Goal: Task Accomplishment & Management: Use online tool/utility

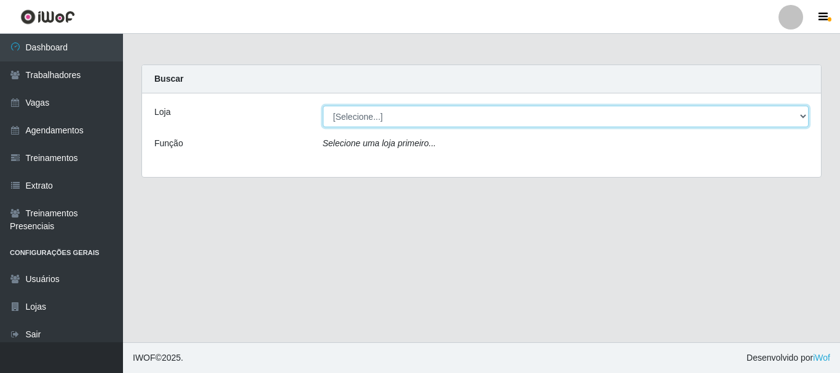
click at [804, 111] on select "[Selecione...] SuperFácil Atacado - [PERSON_NAME]" at bounding box center [566, 117] width 486 height 22
select select "399"
click at [323, 106] on select "[Selecione...] SuperFácil Atacado - [PERSON_NAME]" at bounding box center [566, 117] width 486 height 22
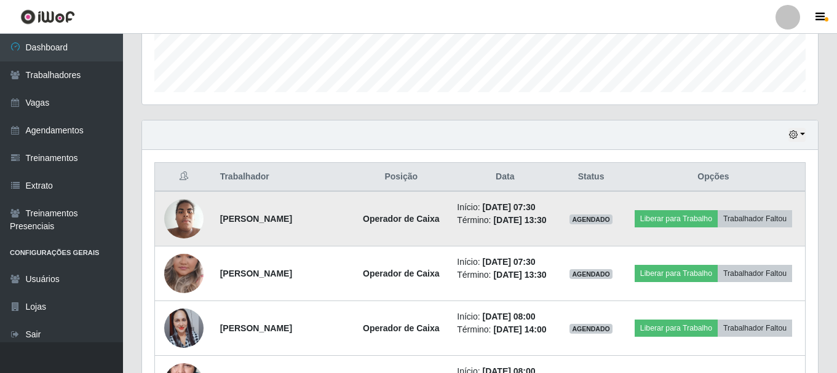
scroll to position [369, 0]
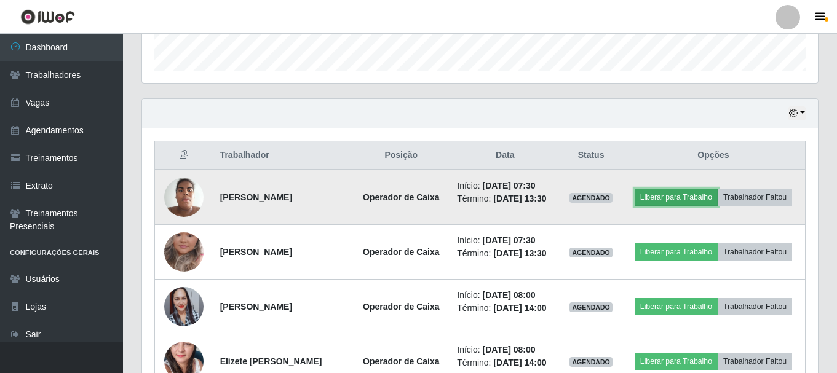
click at [698, 192] on button "Liberar para Trabalho" at bounding box center [675, 197] width 83 height 17
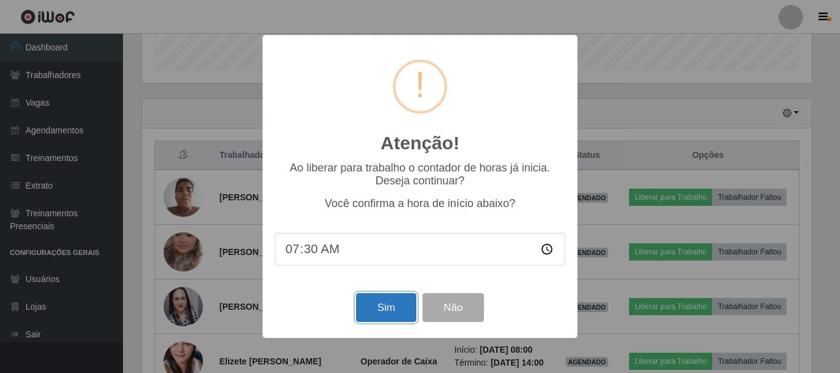
click at [388, 307] on button "Sim" at bounding box center [386, 307] width 60 height 29
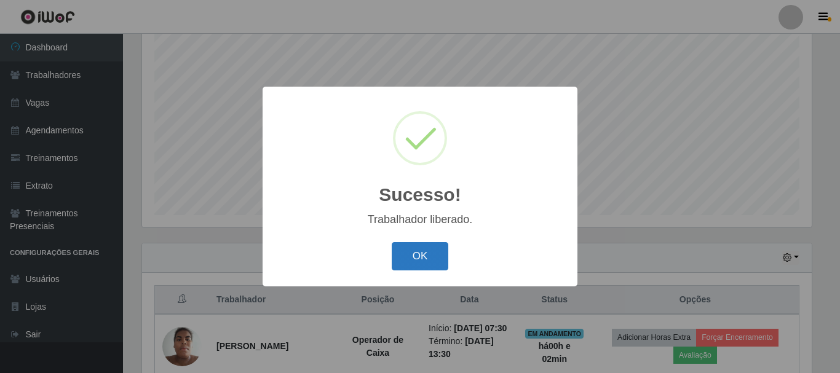
click at [422, 249] on button "OK" at bounding box center [420, 256] width 57 height 29
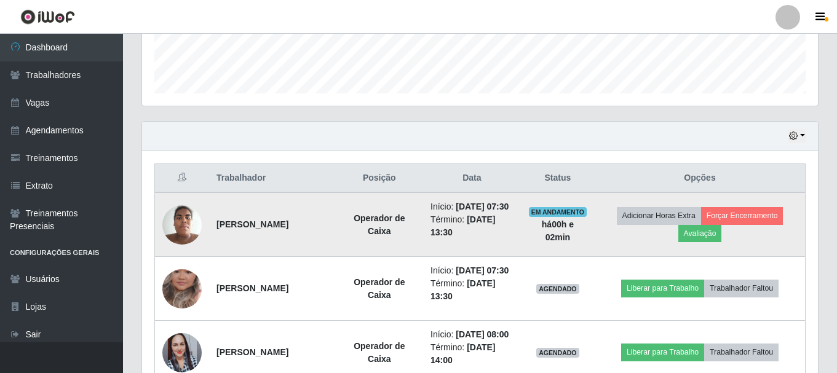
scroll to position [347, 0]
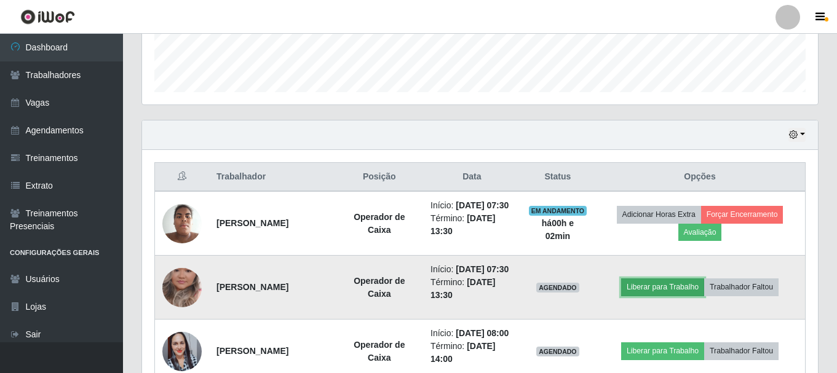
click at [648, 296] on button "Liberar para Trabalho" at bounding box center [662, 287] width 83 height 17
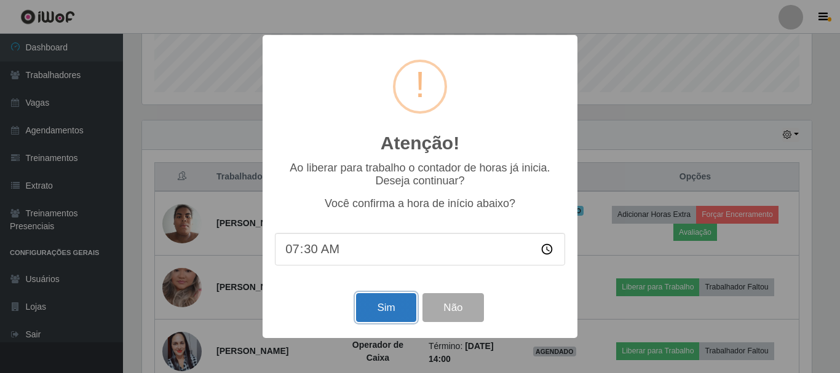
click at [384, 314] on button "Sim" at bounding box center [386, 307] width 60 height 29
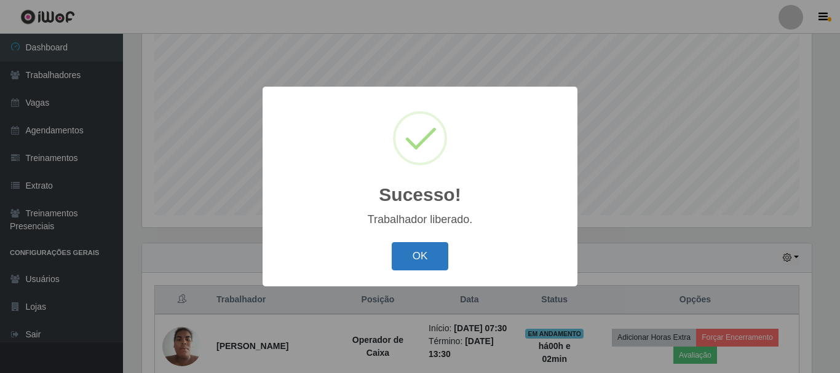
click at [406, 269] on button "OK" at bounding box center [420, 256] width 57 height 29
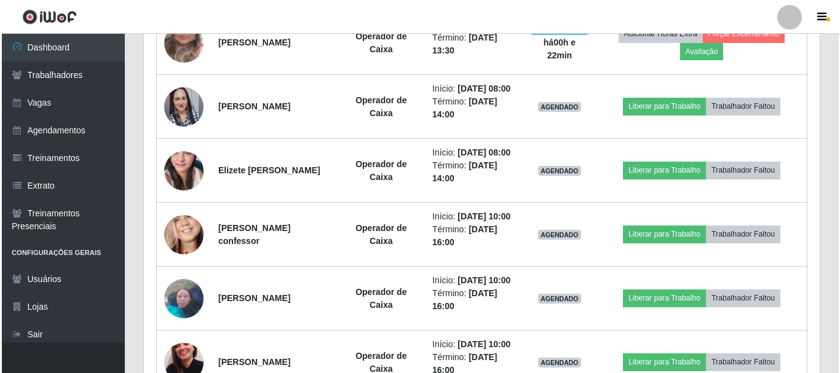
scroll to position [593, 0]
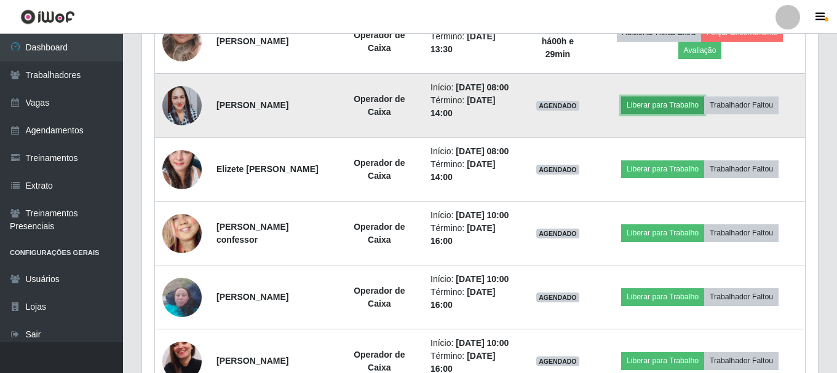
click at [668, 114] on button "Liberar para Trabalho" at bounding box center [662, 105] width 83 height 17
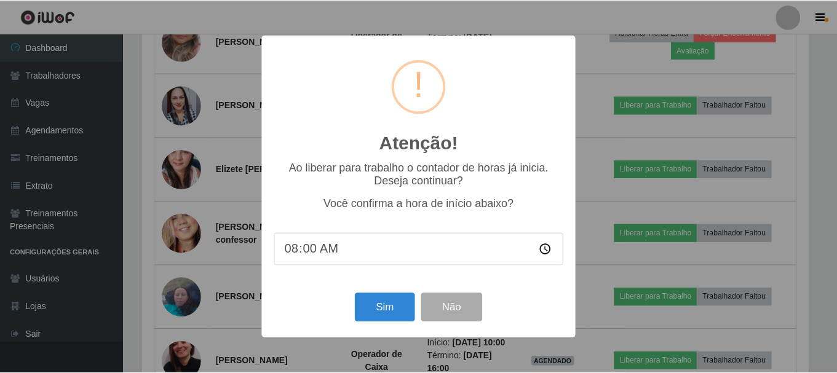
scroll to position [255, 670]
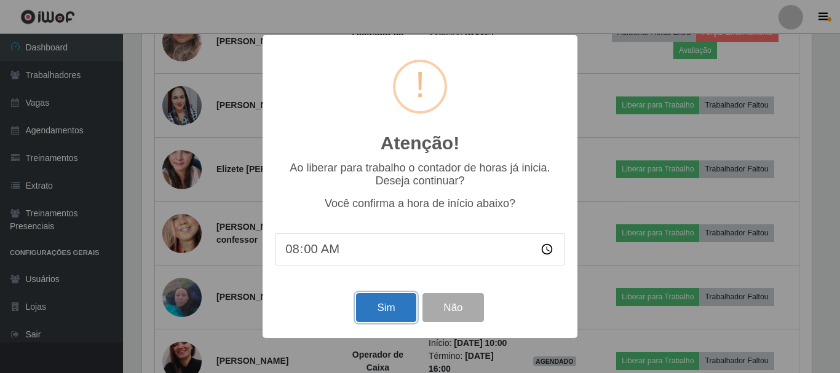
click at [393, 303] on button "Sim" at bounding box center [386, 307] width 60 height 29
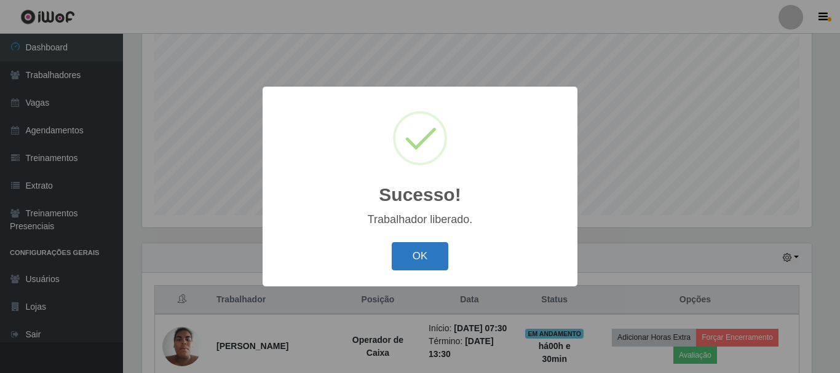
click at [420, 267] on button "OK" at bounding box center [420, 256] width 57 height 29
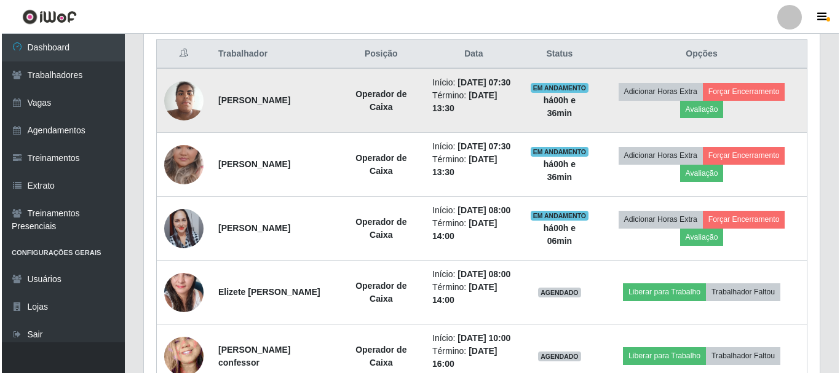
scroll to position [532, 0]
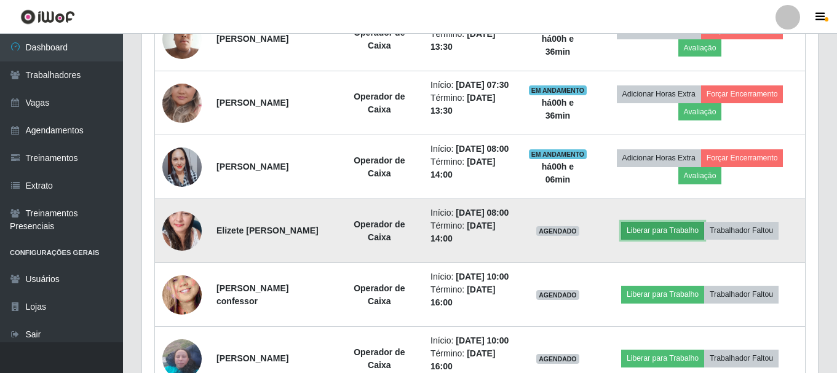
click at [661, 239] on button "Liberar para Trabalho" at bounding box center [662, 230] width 83 height 17
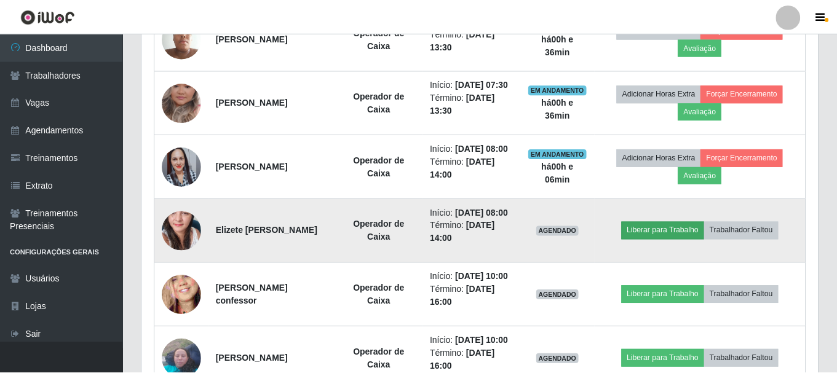
scroll to position [255, 670]
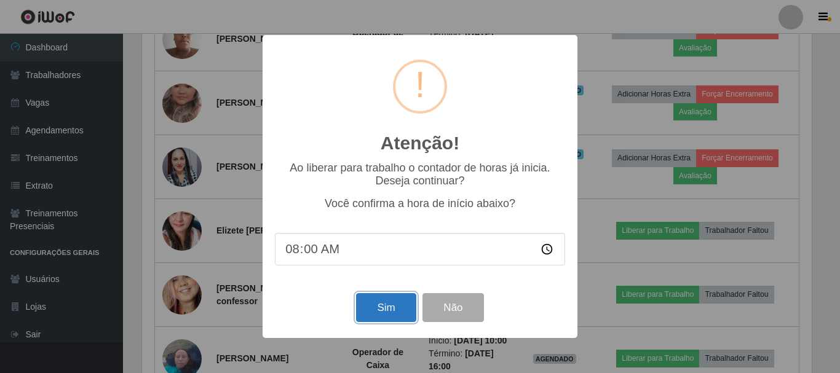
click at [381, 314] on button "Sim" at bounding box center [386, 307] width 60 height 29
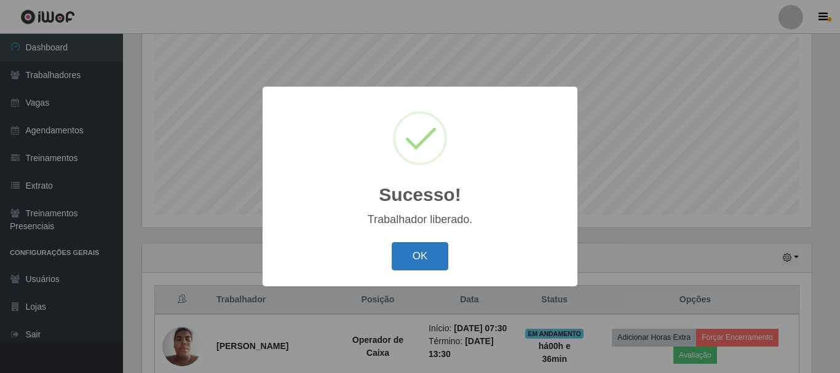
click at [409, 255] on button "OK" at bounding box center [420, 256] width 57 height 29
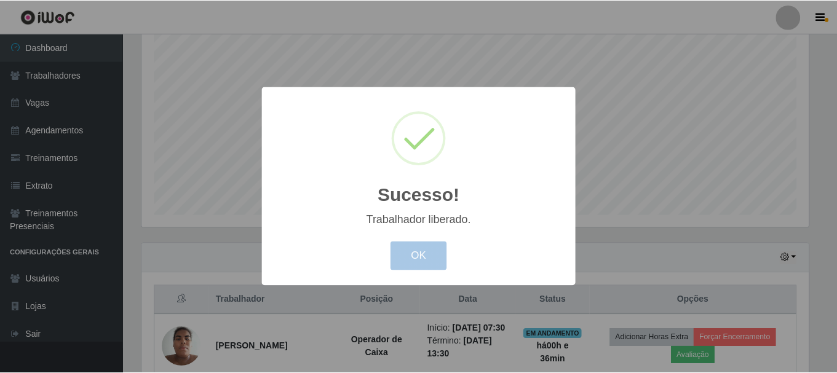
scroll to position [255, 676]
